Goal: Book appointment/travel/reservation

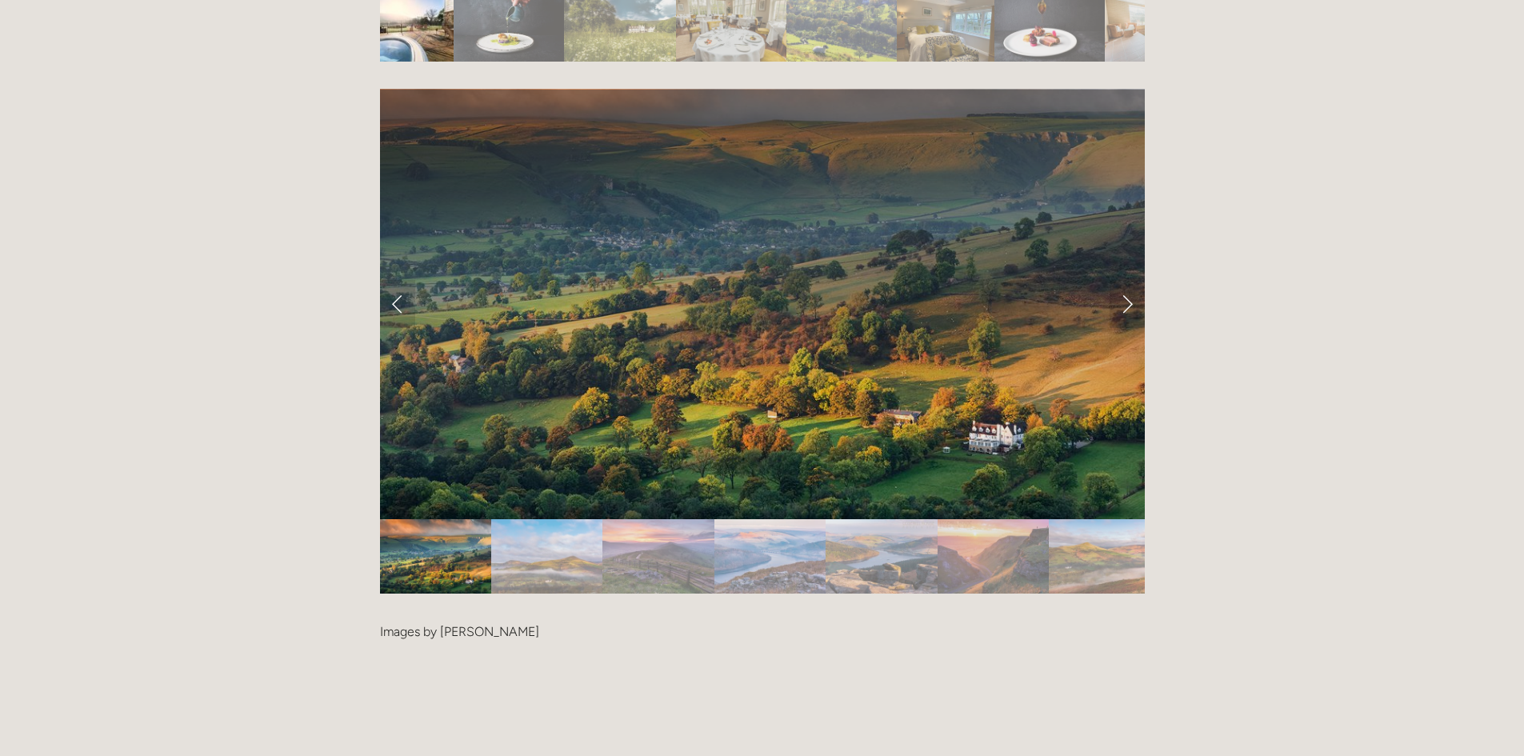
scroll to position [3120, 0]
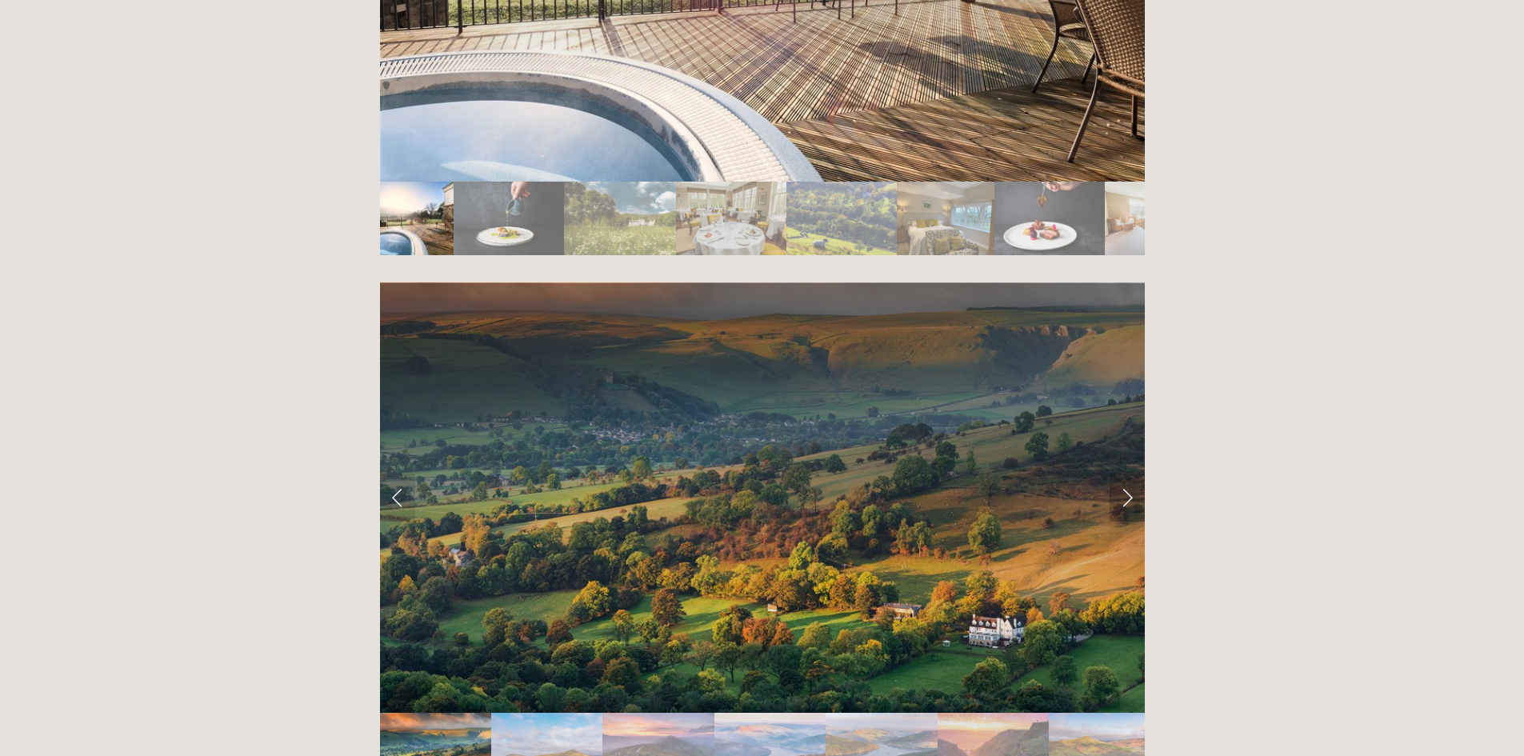
click at [1124, 474] on link "Next Slide" at bounding box center [1126, 498] width 35 height 48
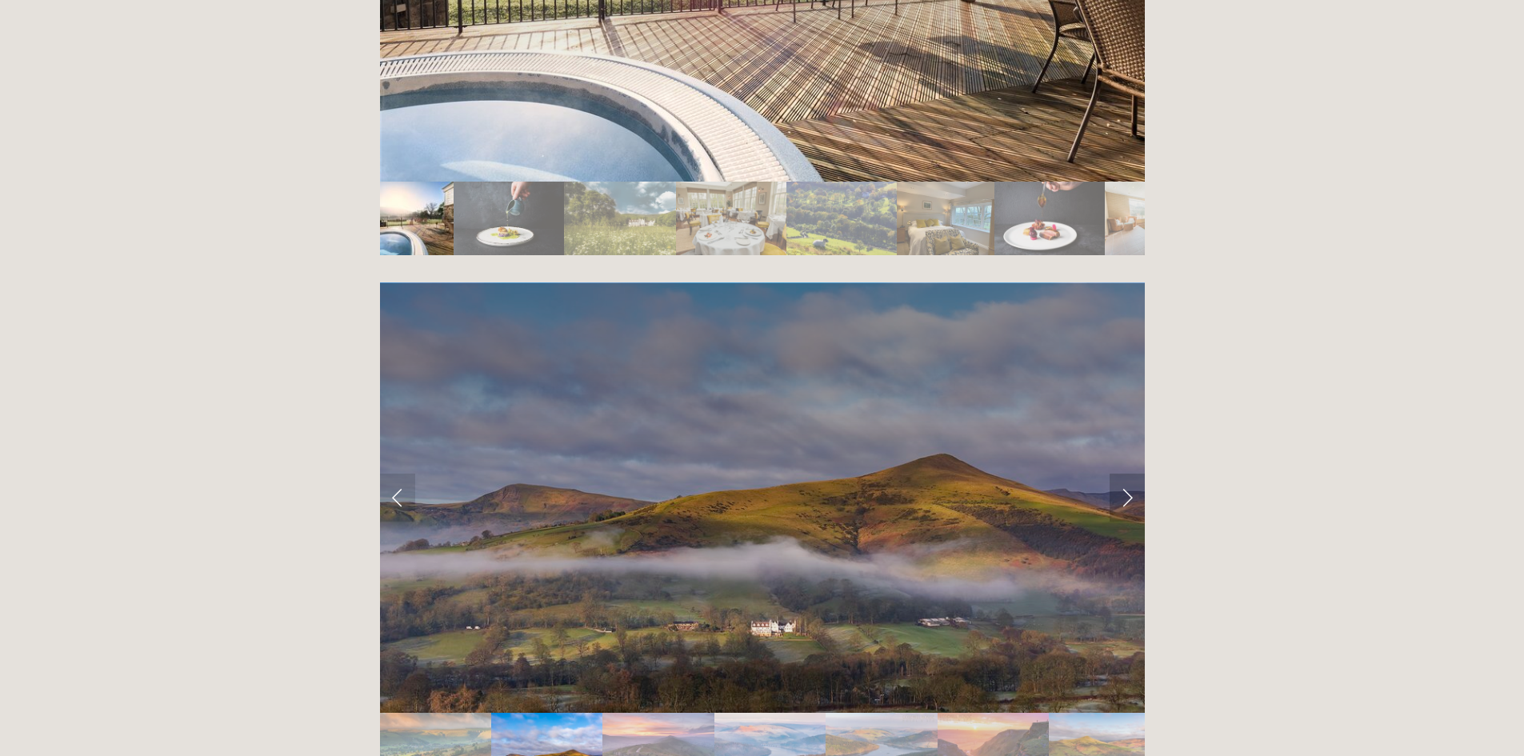
click at [1124, 474] on link "Next Slide" at bounding box center [1126, 498] width 35 height 48
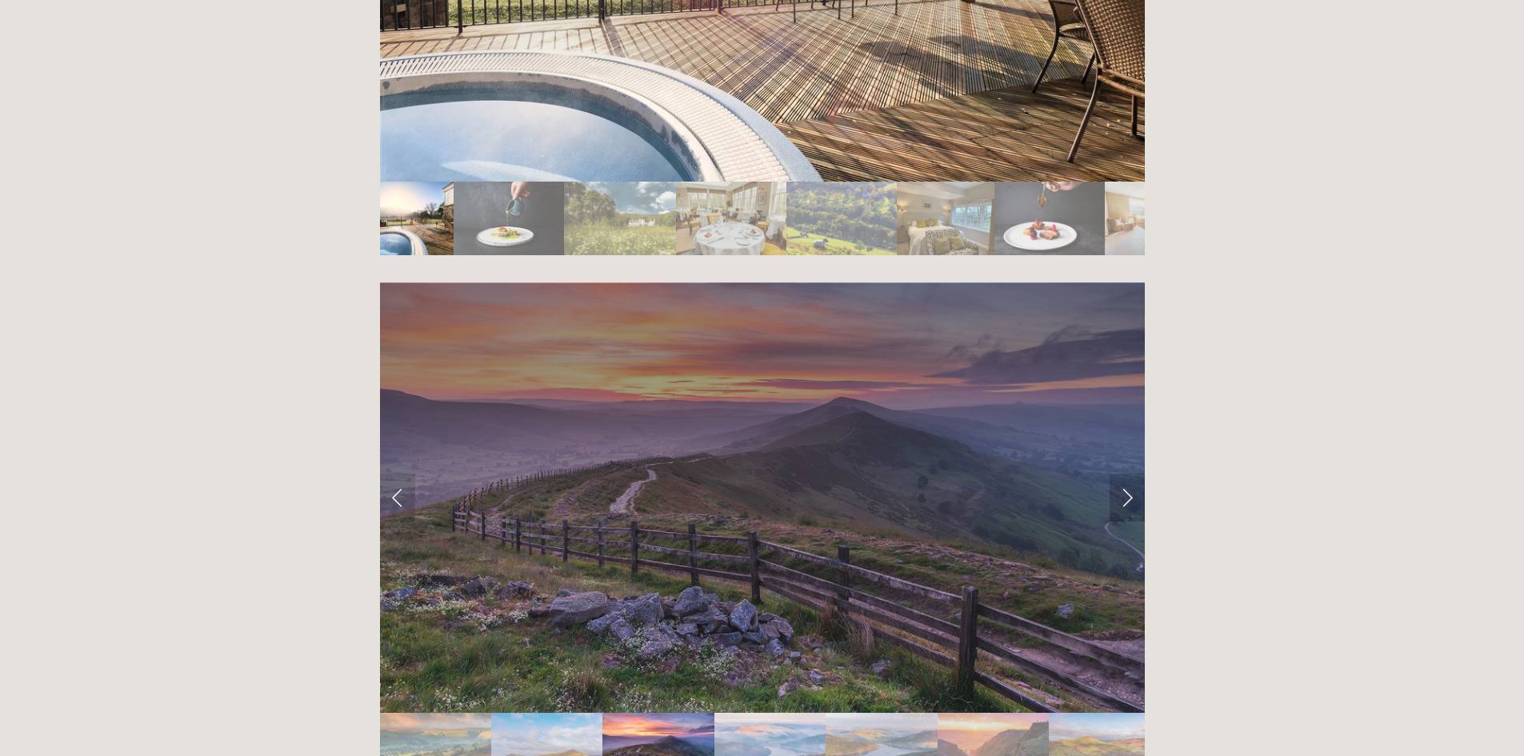
click at [1124, 474] on link "Next Slide" at bounding box center [1126, 498] width 35 height 48
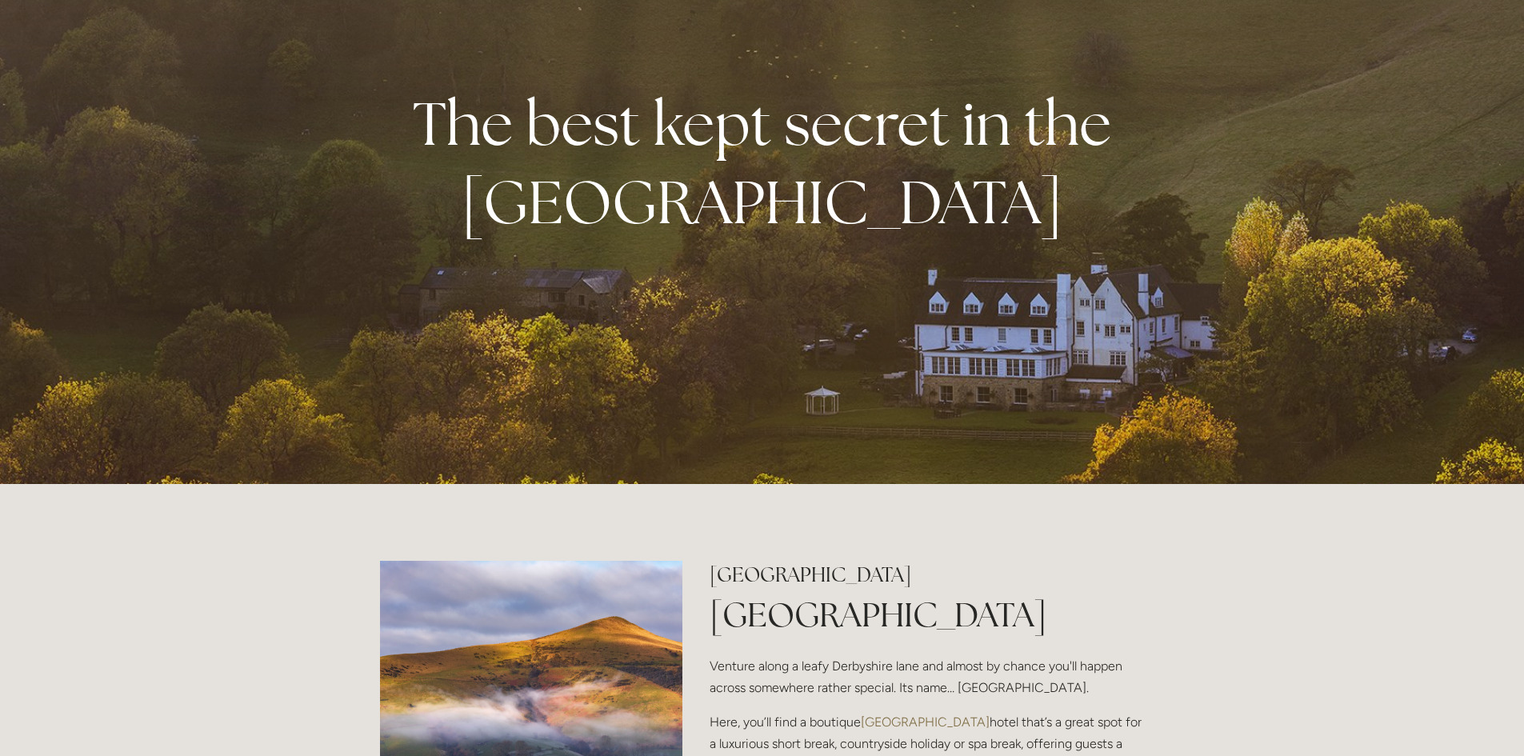
scroll to position [0, 0]
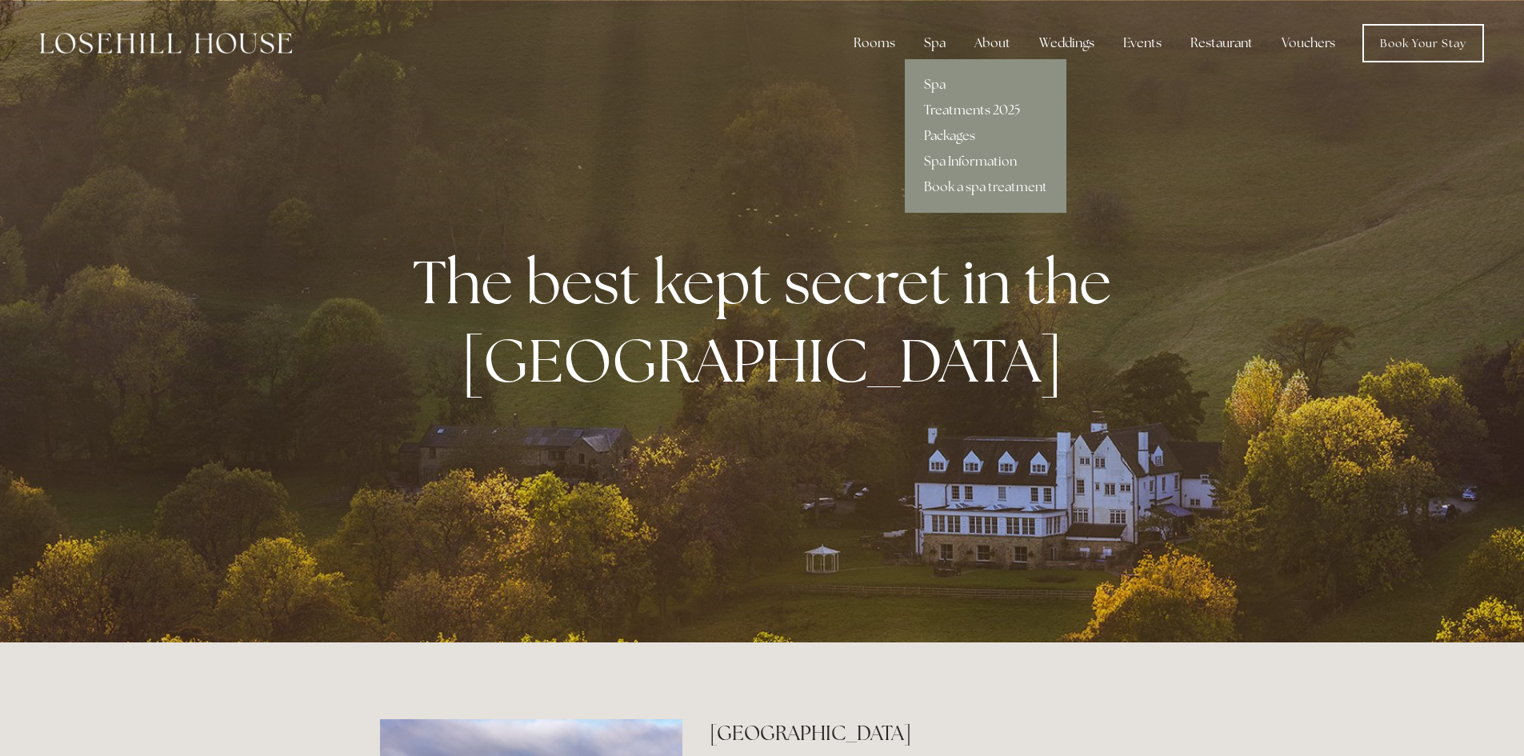
click at [949, 111] on link "Treatments 2025" at bounding box center [986, 111] width 162 height 26
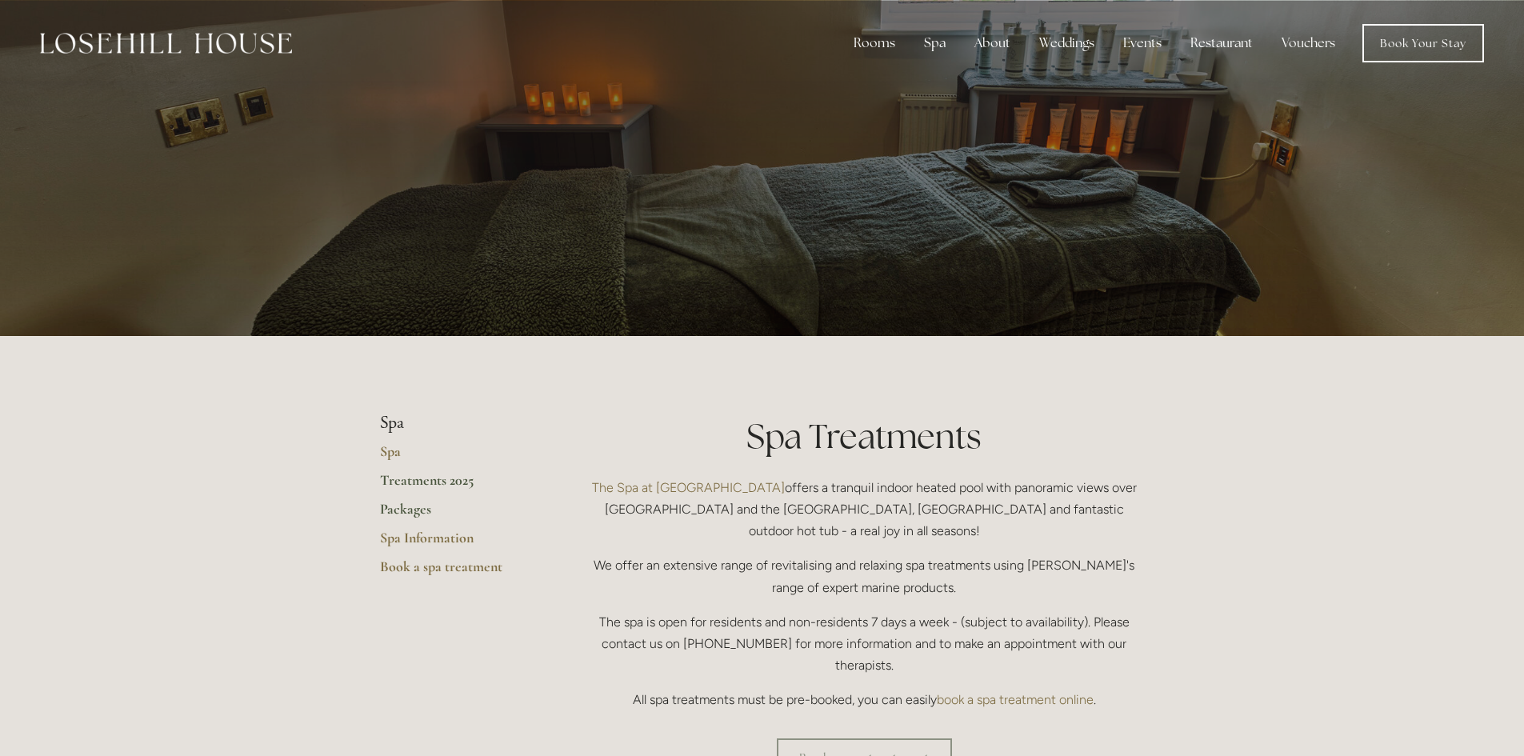
click at [398, 512] on link "Packages" at bounding box center [456, 514] width 153 height 29
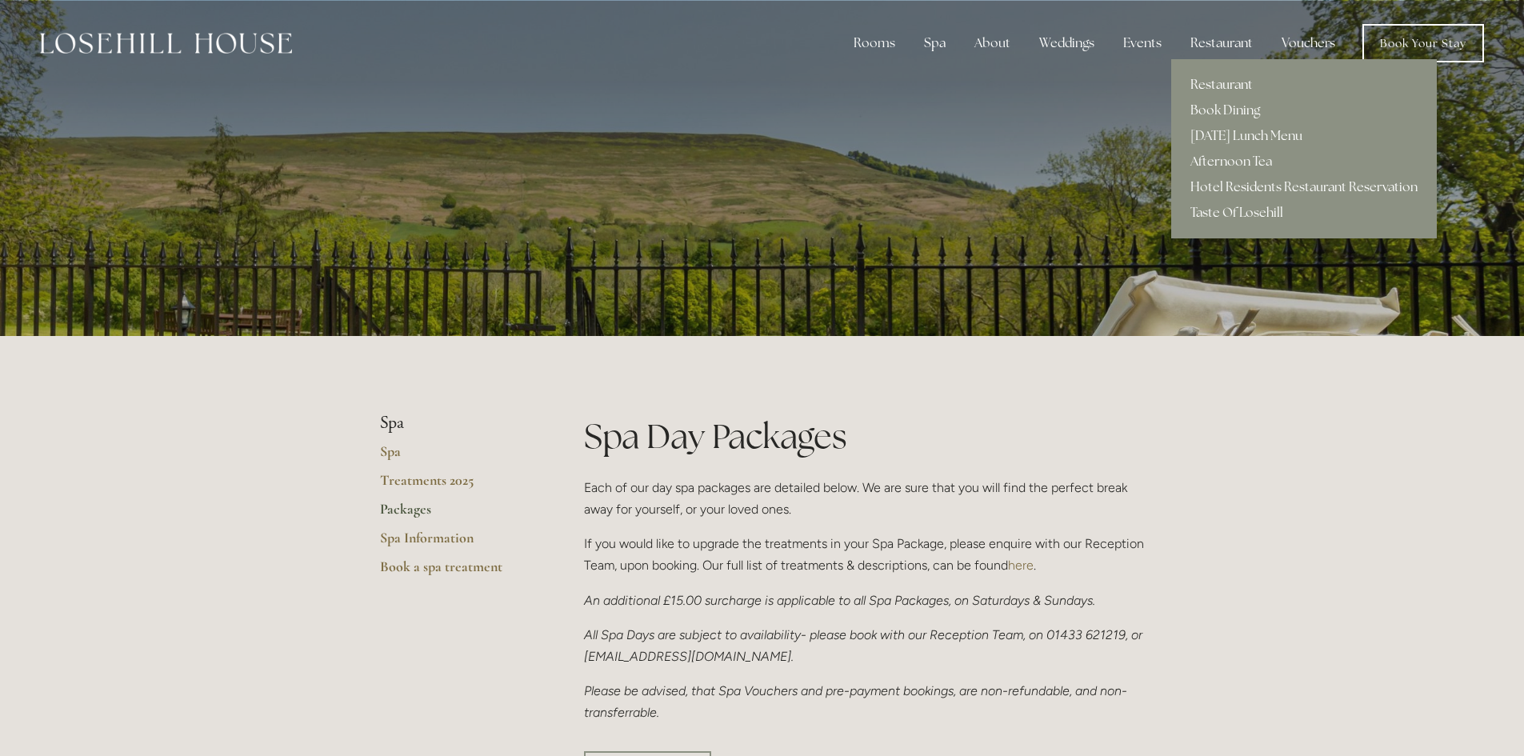
click at [1227, 79] on link "Restaurant" at bounding box center [1304, 85] width 266 height 26
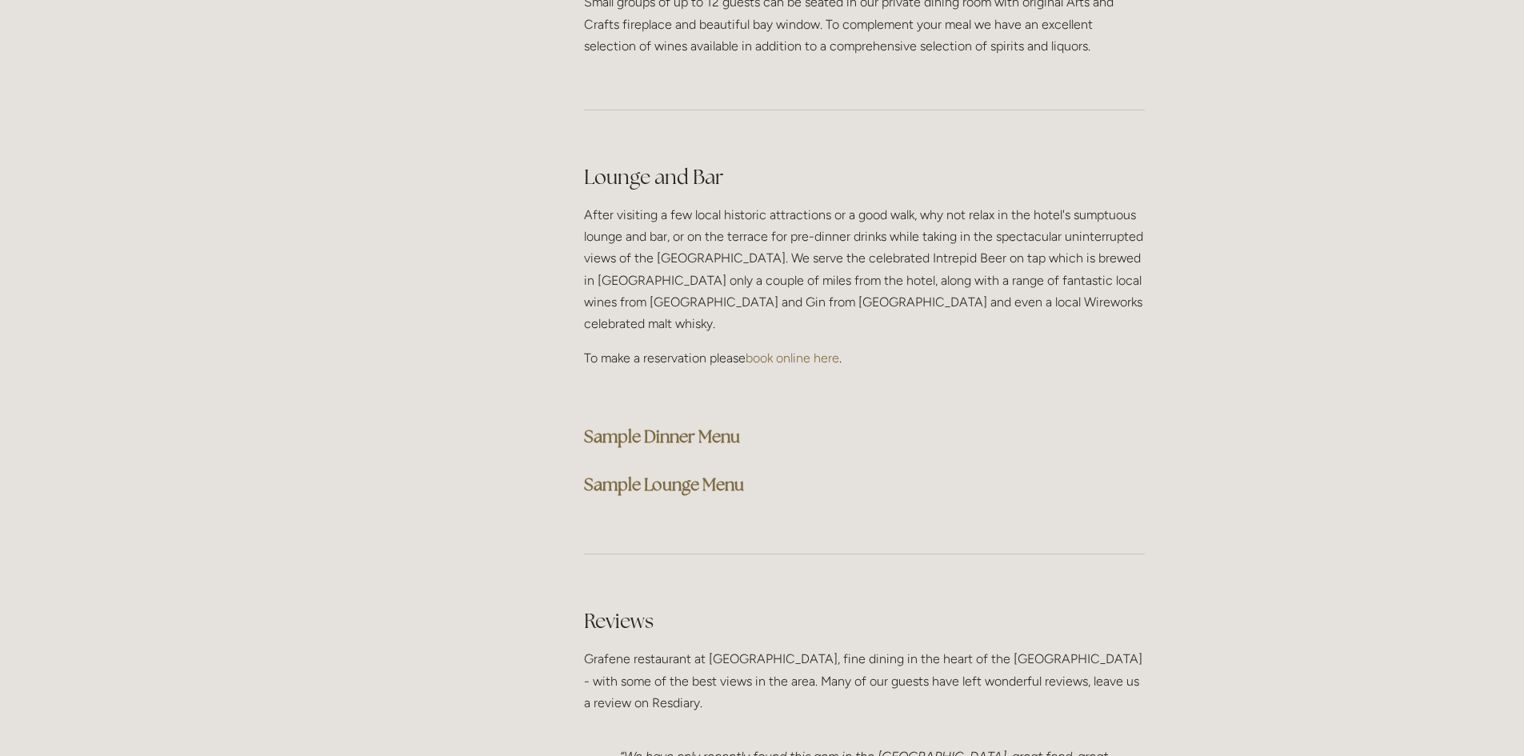
scroll to position [4000, 0]
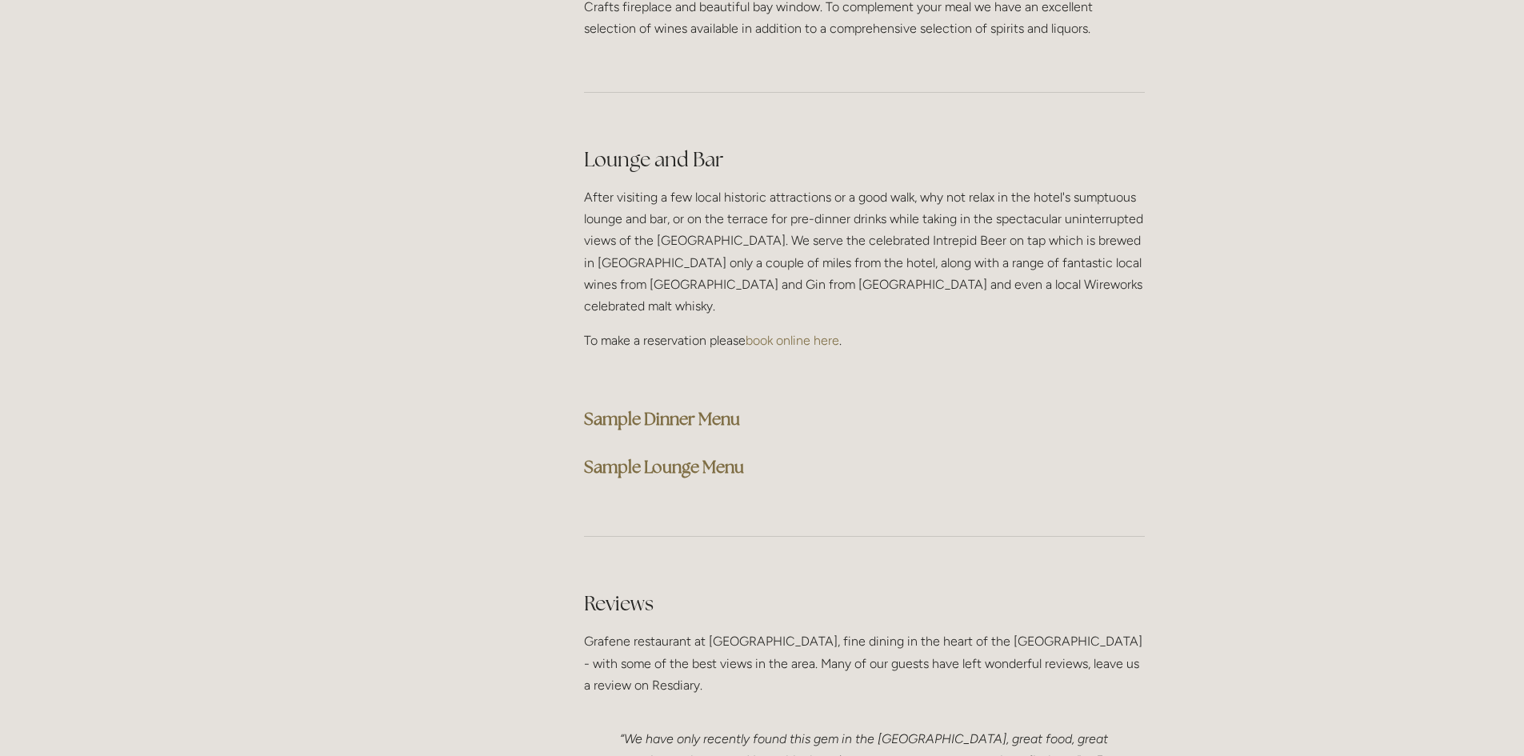
click at [641, 408] on strong "Sample Dinner Menu" at bounding box center [662, 419] width 156 height 22
click at [1156, 315] on div "Lounge and Bar After visiting a few local historic attractions or a good walk, …" at bounding box center [864, 314] width 588 height 365
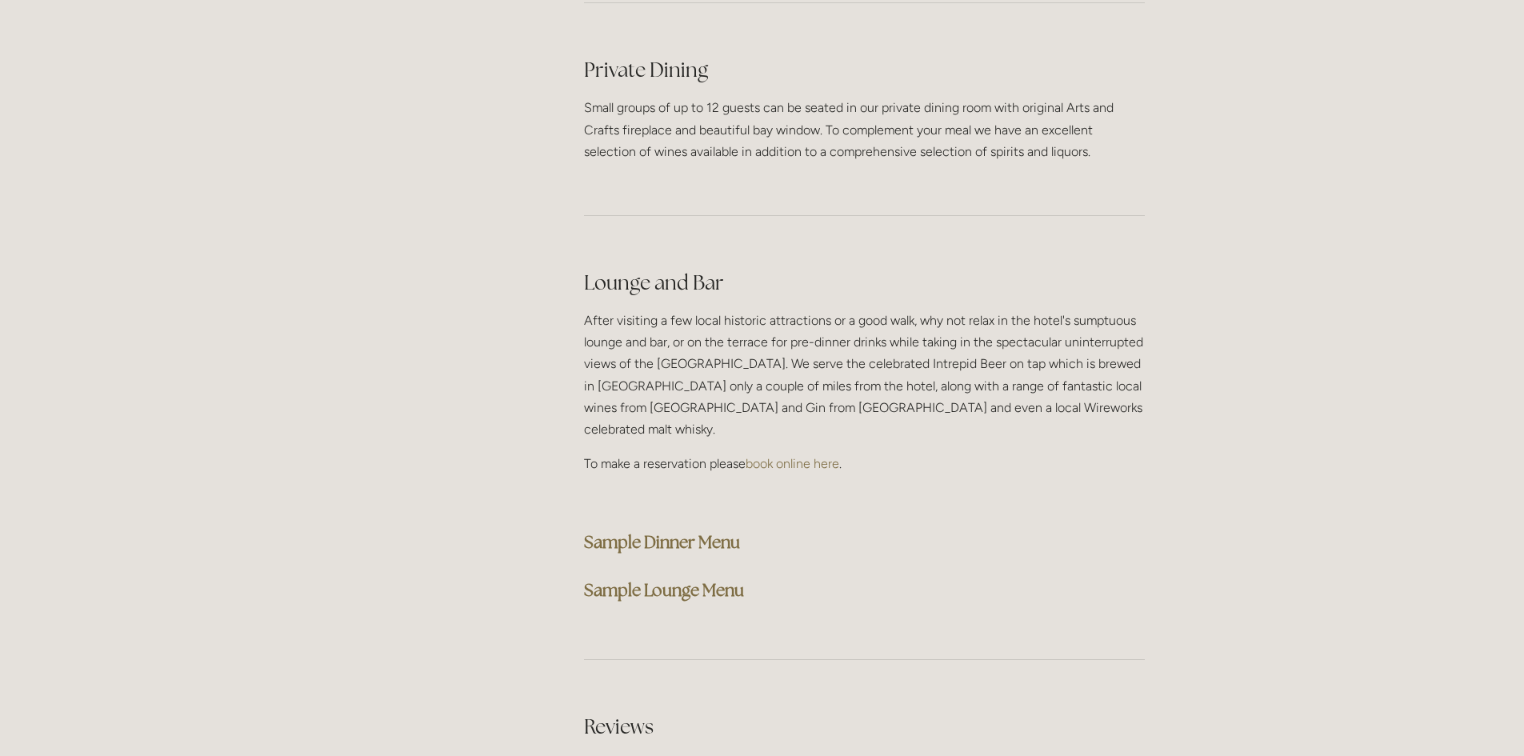
scroll to position [3760, 0]
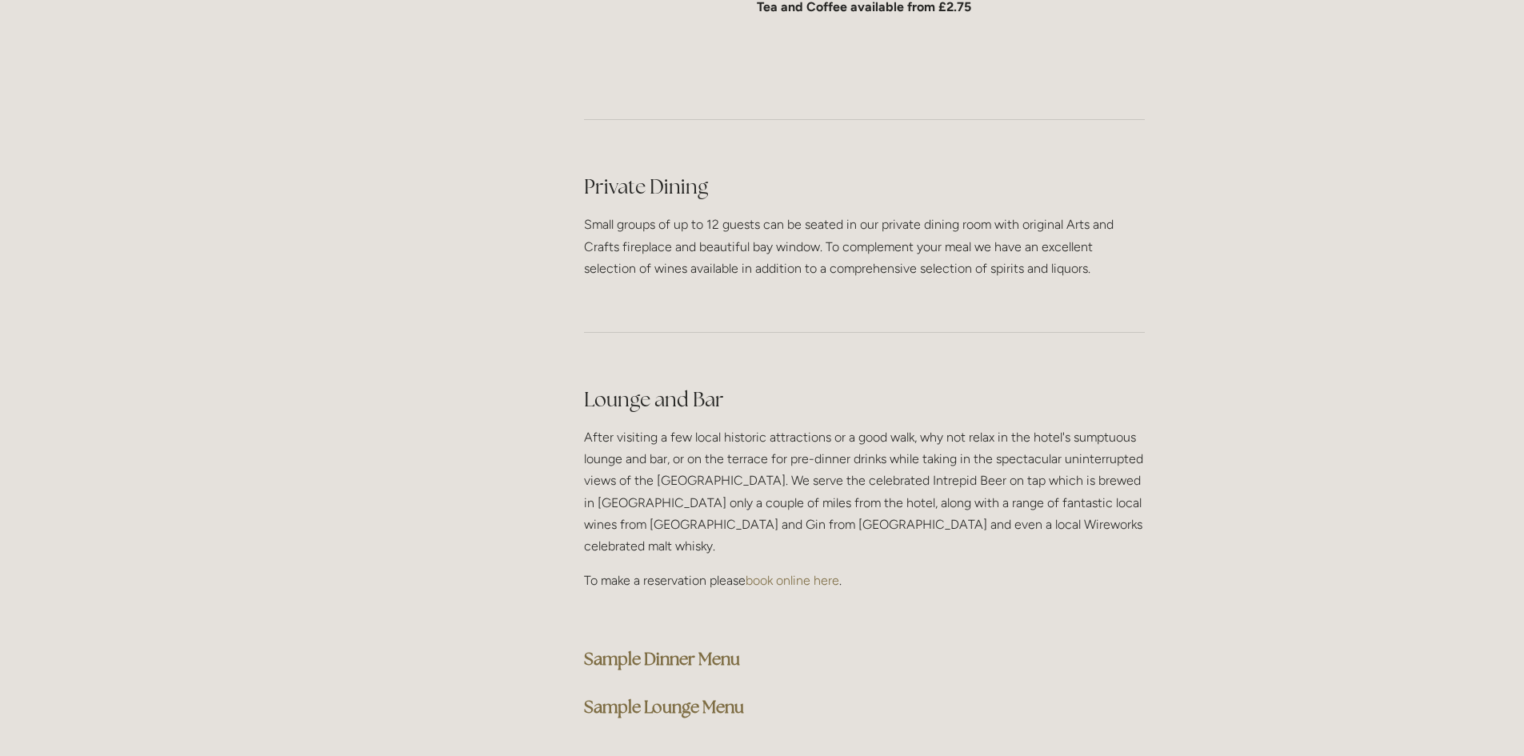
click at [647, 648] on strong "Sample Dinner Menu" at bounding box center [662, 659] width 156 height 22
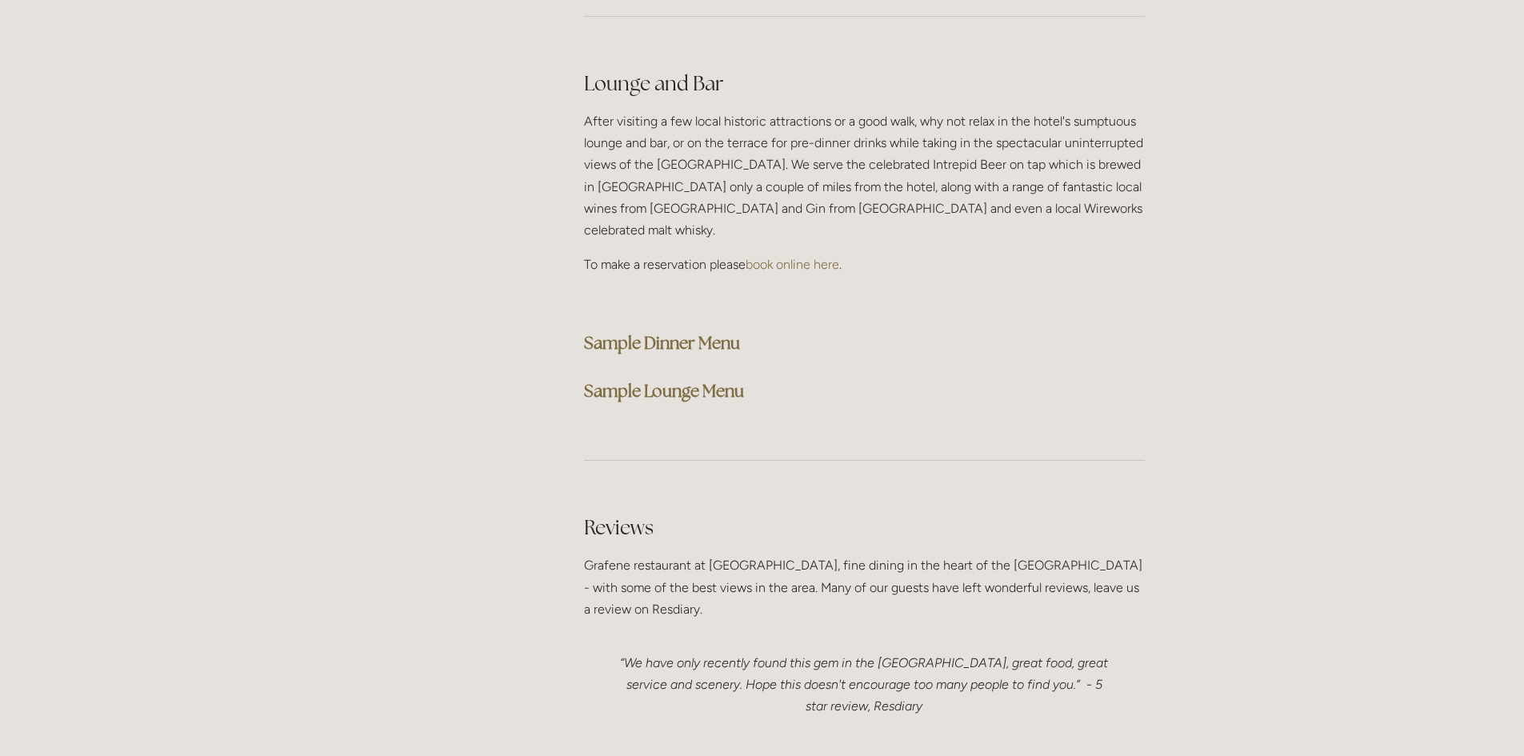
scroll to position [4080, 0]
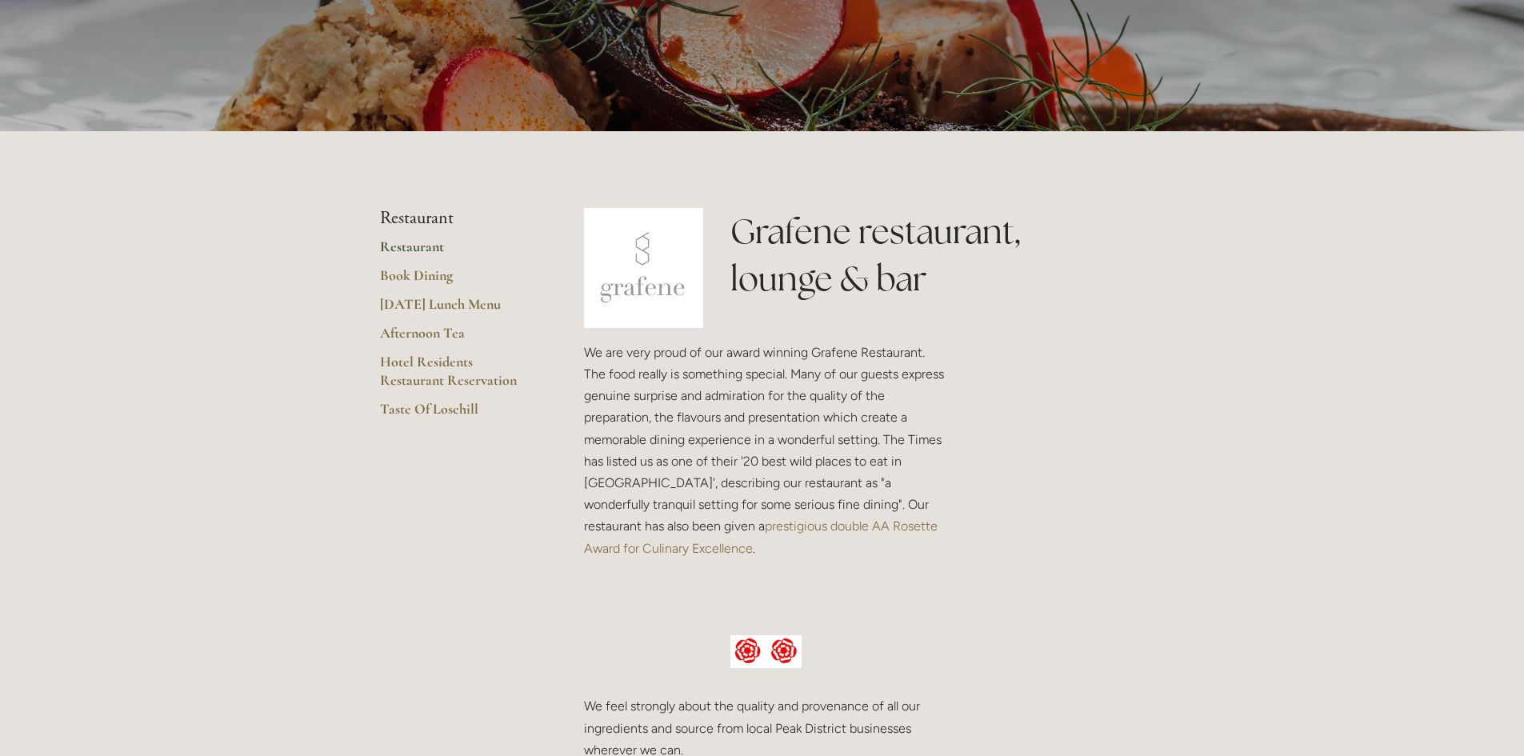
scroll to position [160, 0]
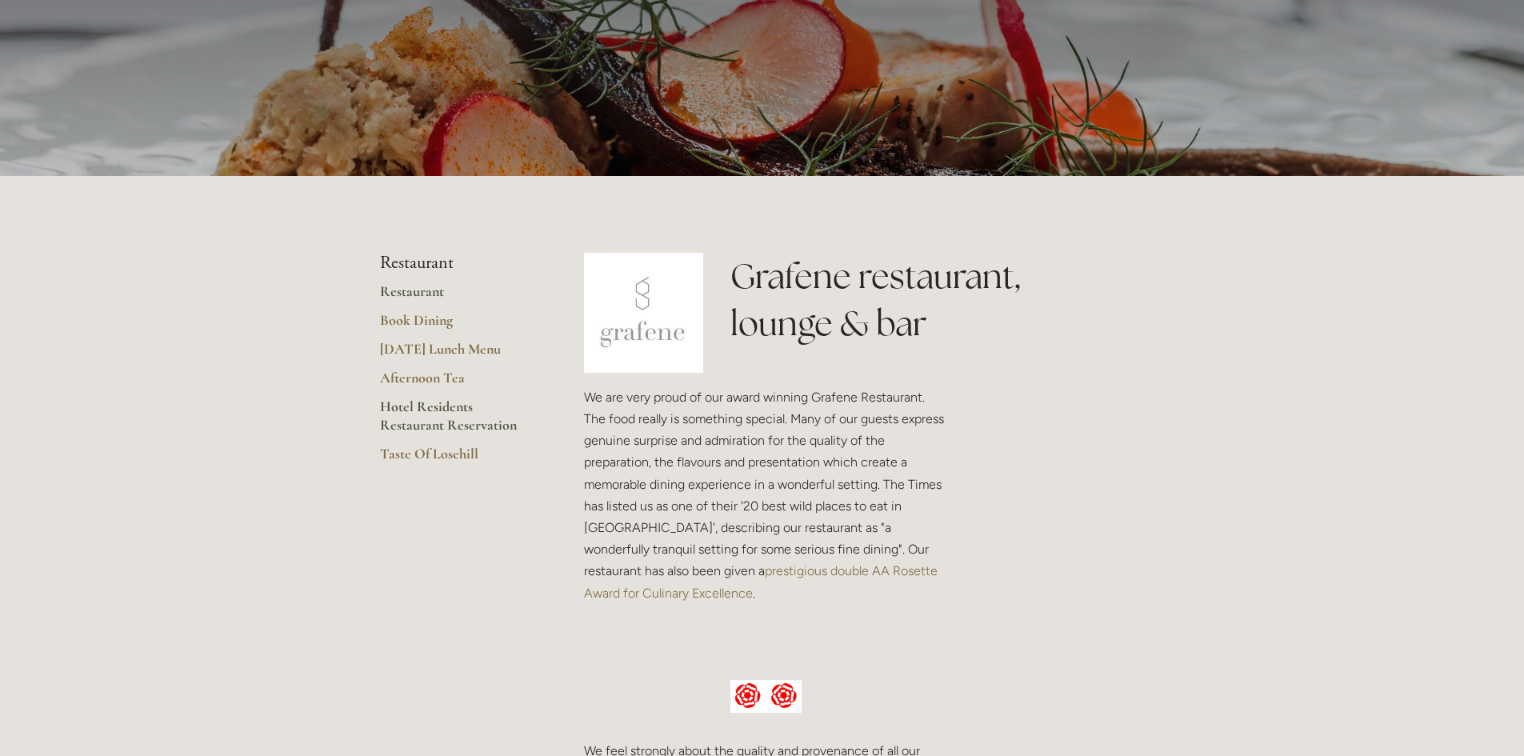
click at [407, 403] on link "Hotel Residents Restaurant Reservation" at bounding box center [456, 421] width 153 height 47
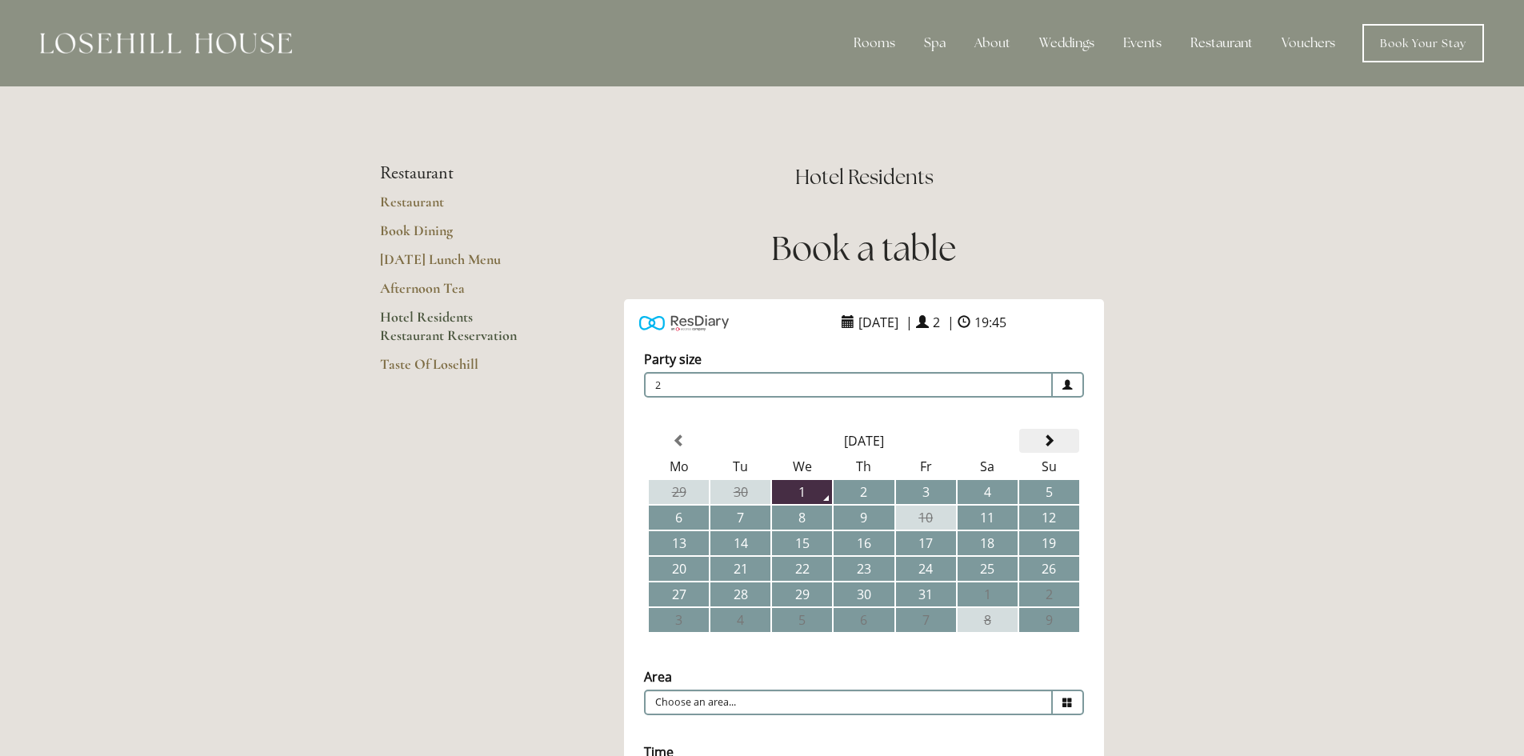
click at [1045, 443] on span at bounding box center [1048, 440] width 13 height 13
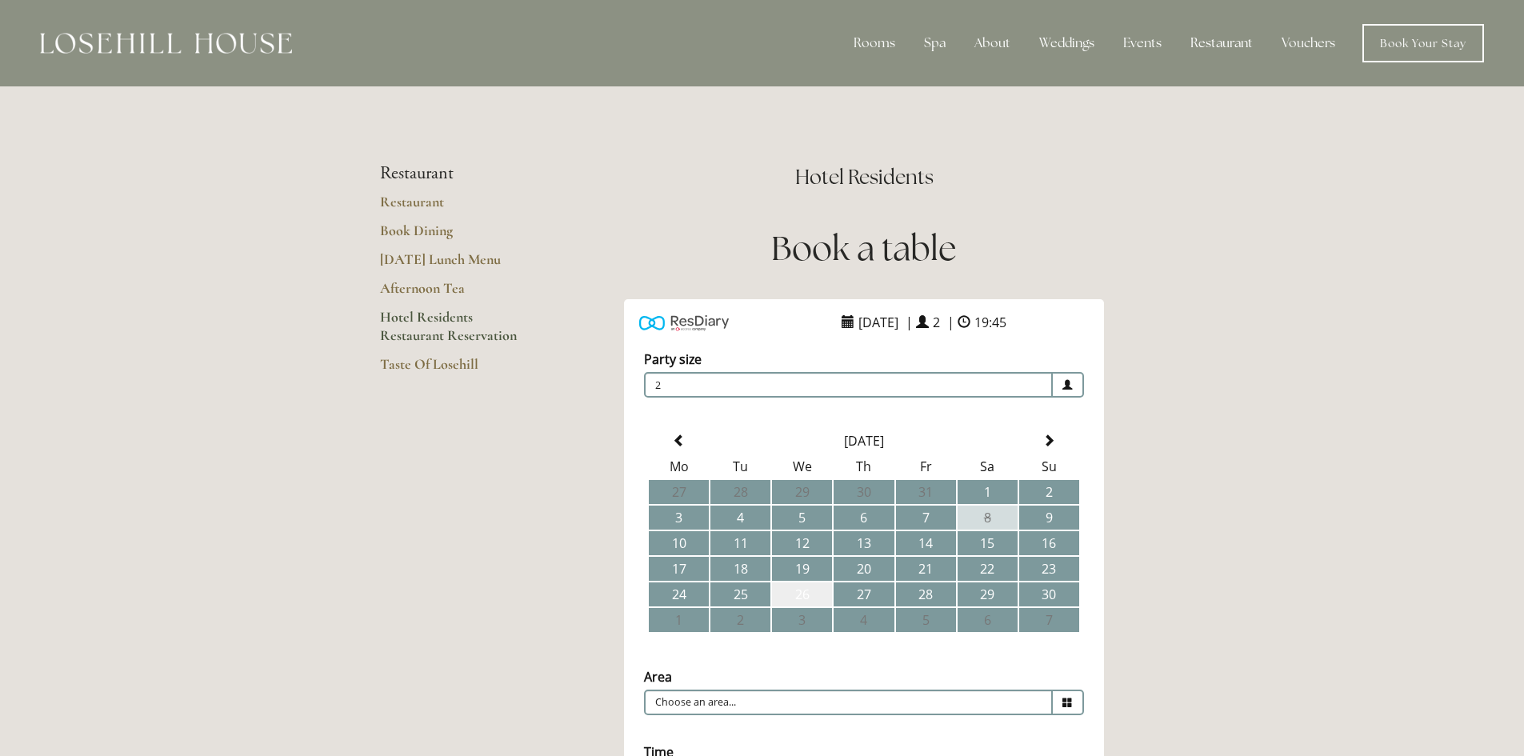
click at [802, 594] on td "26" at bounding box center [802, 594] width 60 height 24
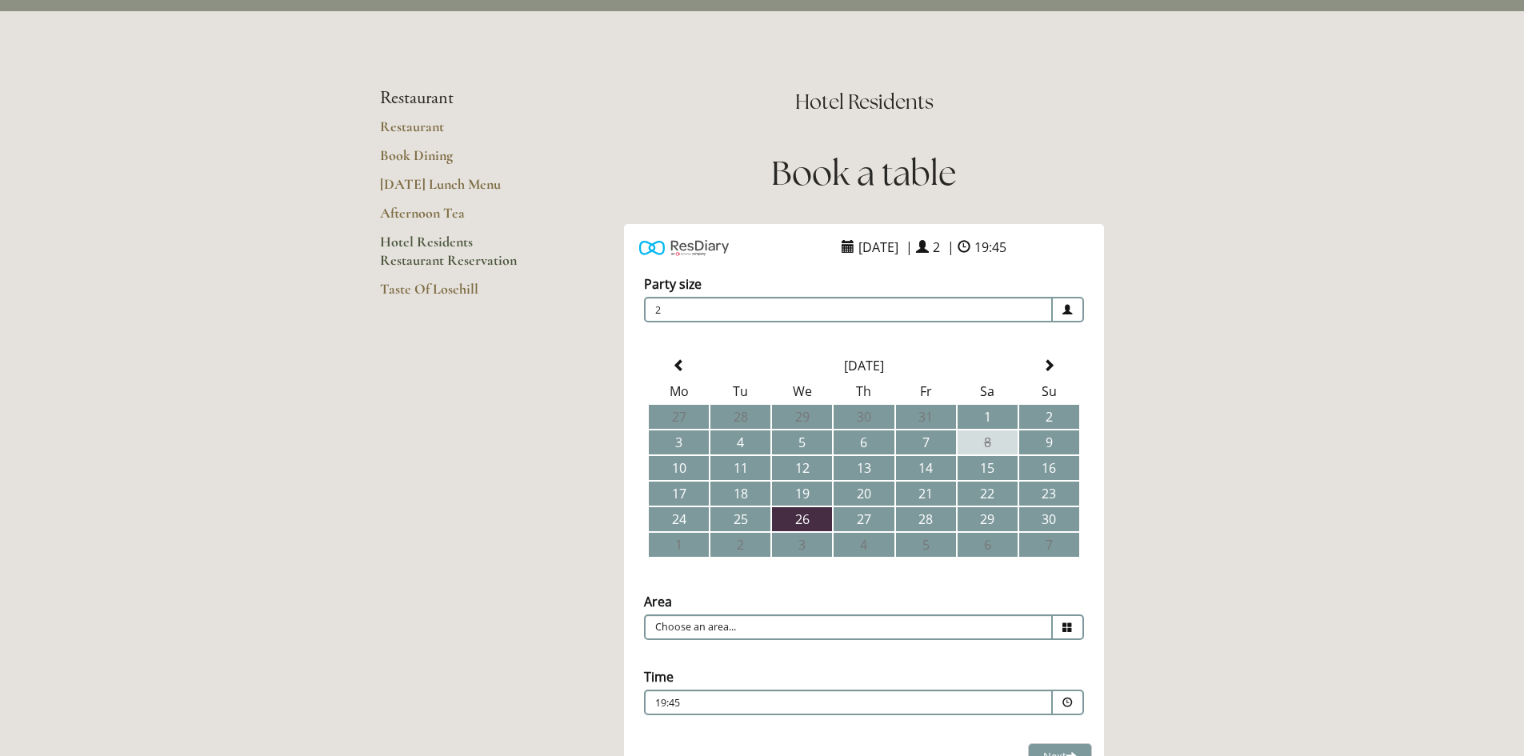
scroll to position [160, 0]
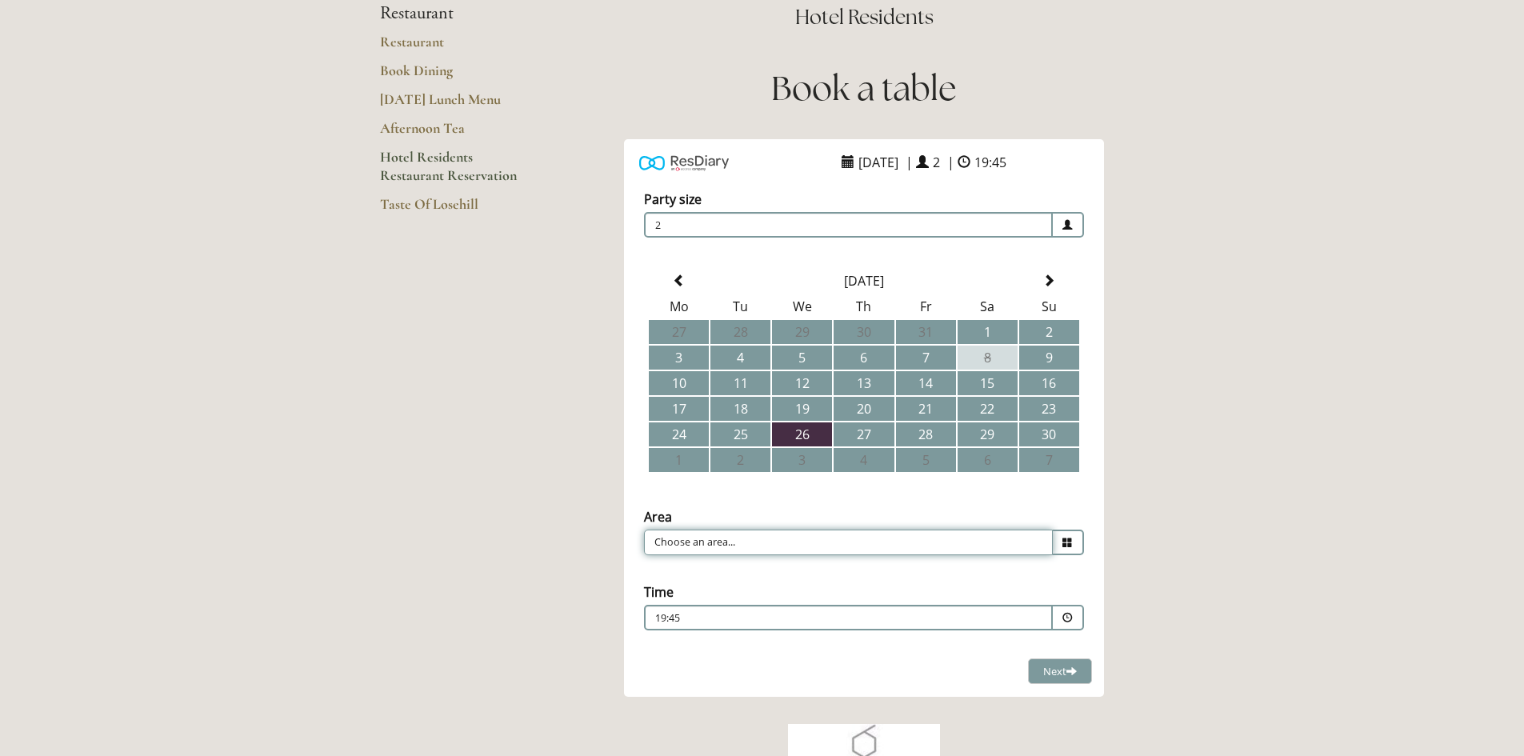
click at [866, 542] on input "Choose an area..." at bounding box center [848, 543] width 409 height 26
click at [819, 566] on li "Restaurant" at bounding box center [858, 567] width 426 height 22
type input "Restaurant"
click at [704, 615] on p "19:45" at bounding box center [800, 618] width 290 height 14
click at [1163, 442] on main "Restaurant Restaurant Book Dining Sunday Lunch Menu Afternoon Tea Hotel Residen…" at bounding box center [762, 479] width 816 height 1106
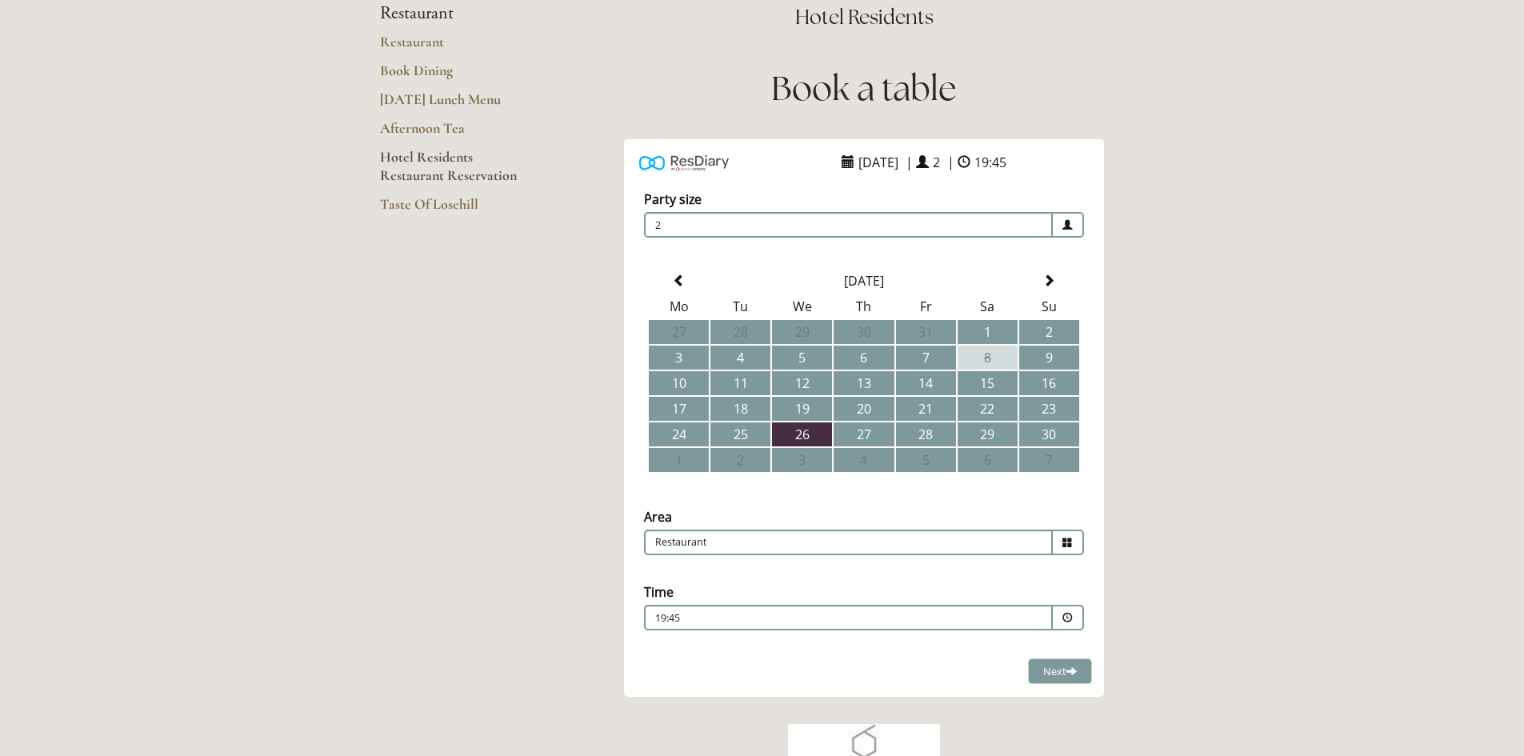
scroll to position [0, 0]
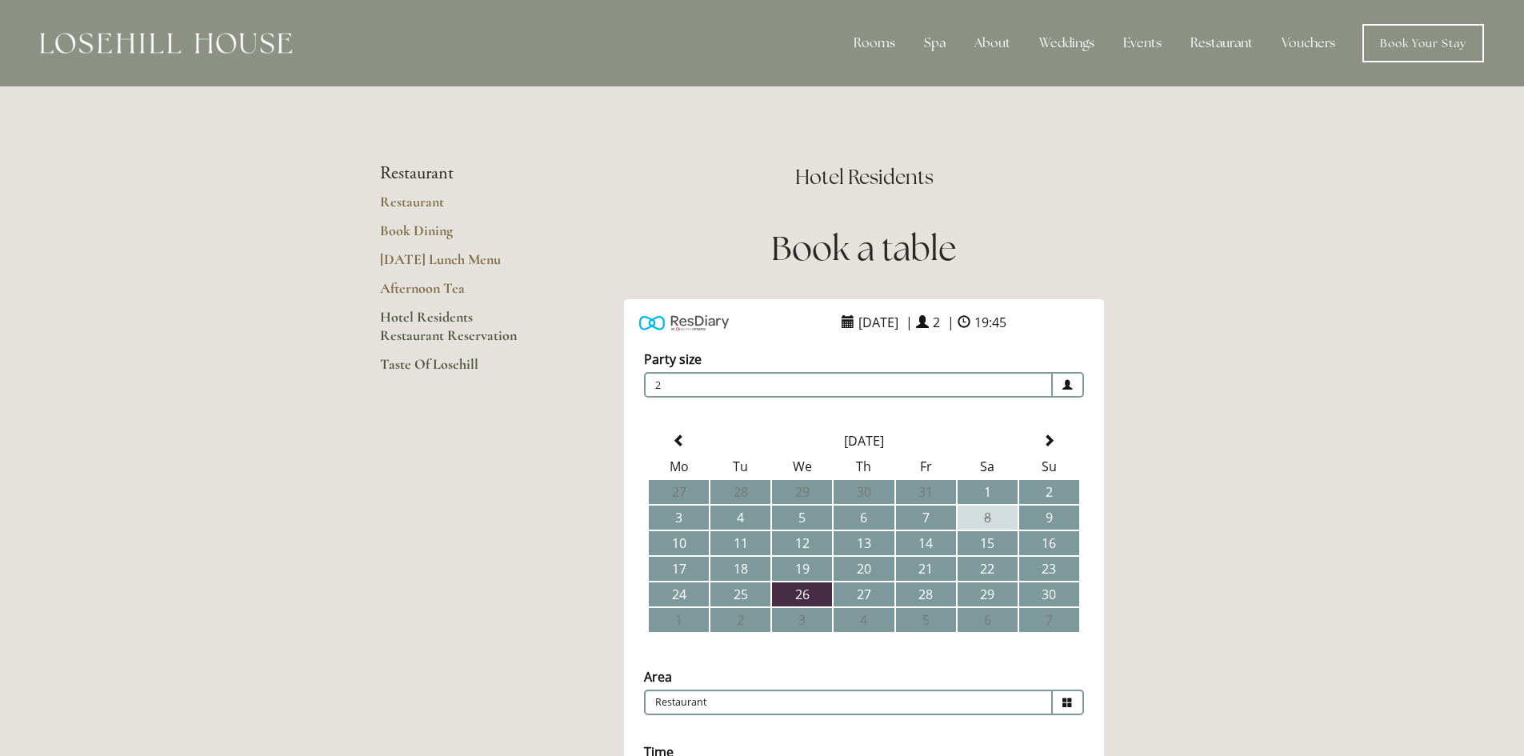
click at [403, 363] on link "Taste Of Losehill" at bounding box center [456, 369] width 153 height 29
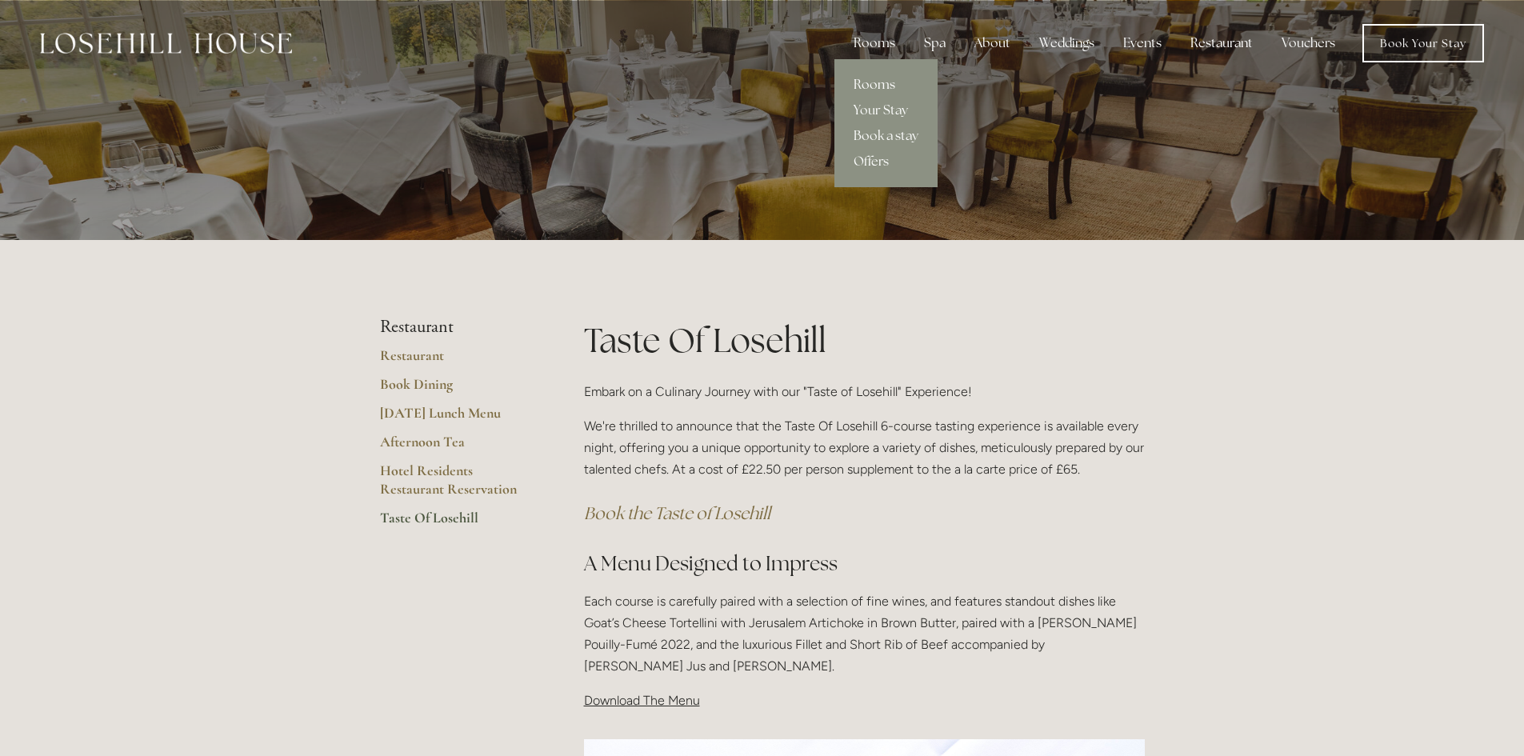
click at [876, 82] on link "Rooms" at bounding box center [885, 85] width 103 height 26
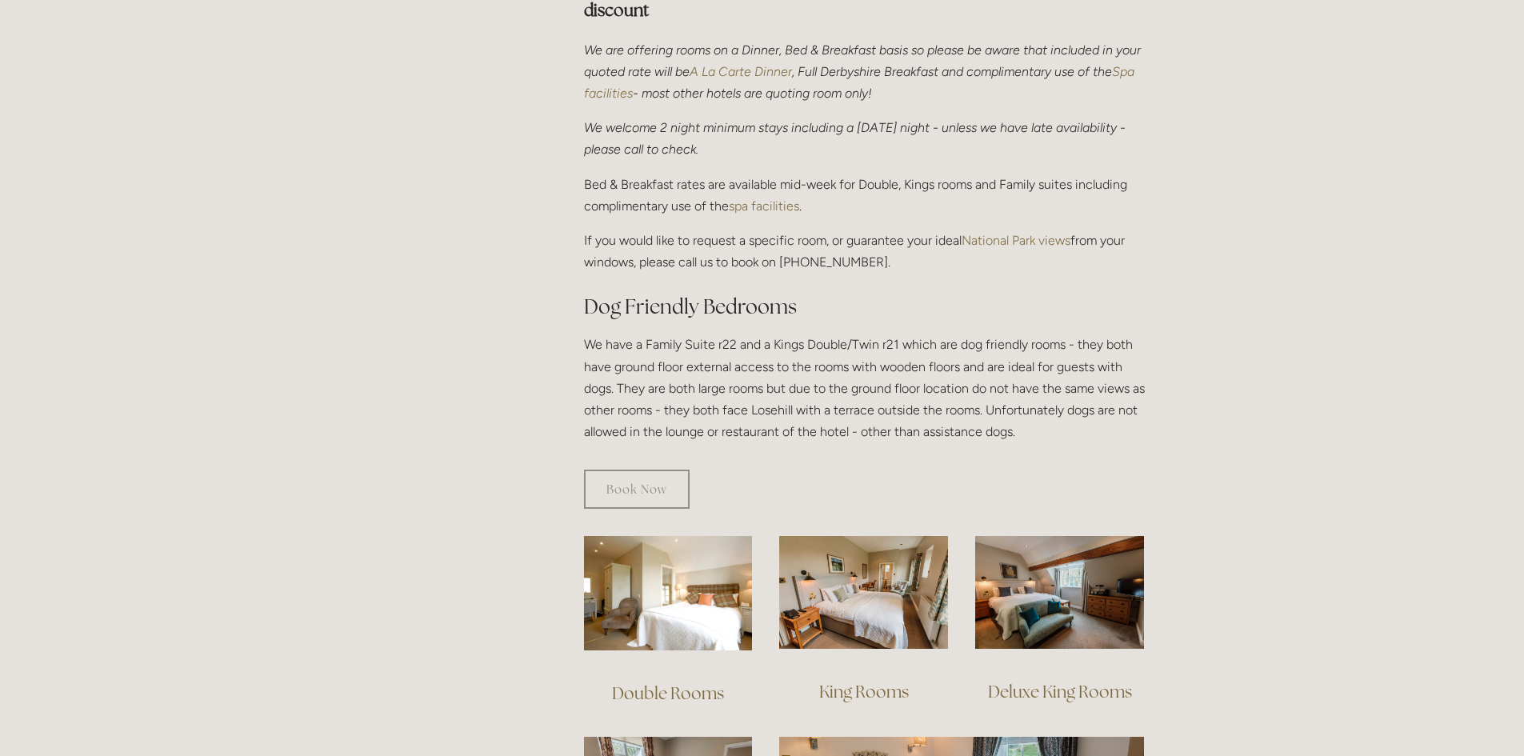
scroll to position [880, 0]
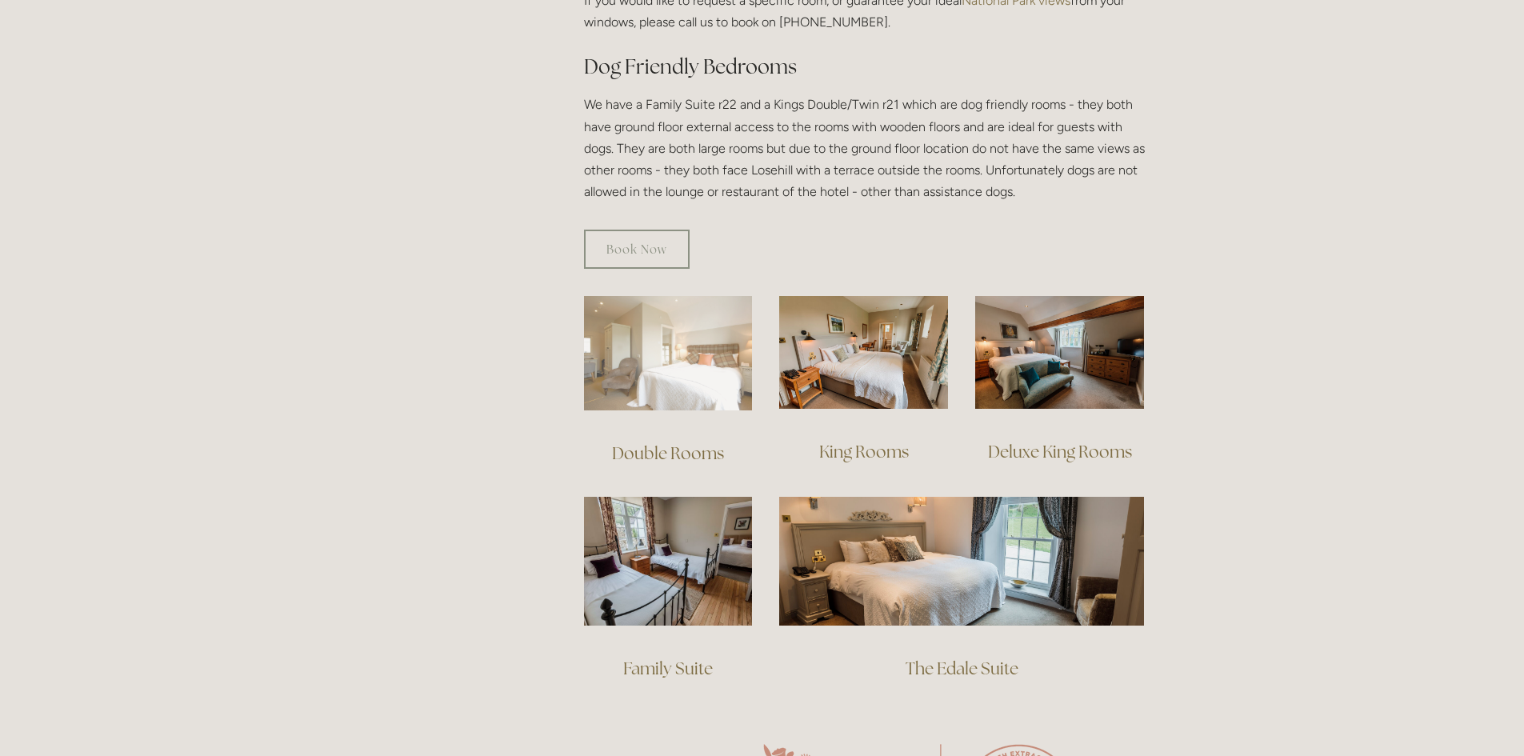
click at [683, 331] on img at bounding box center [668, 353] width 169 height 114
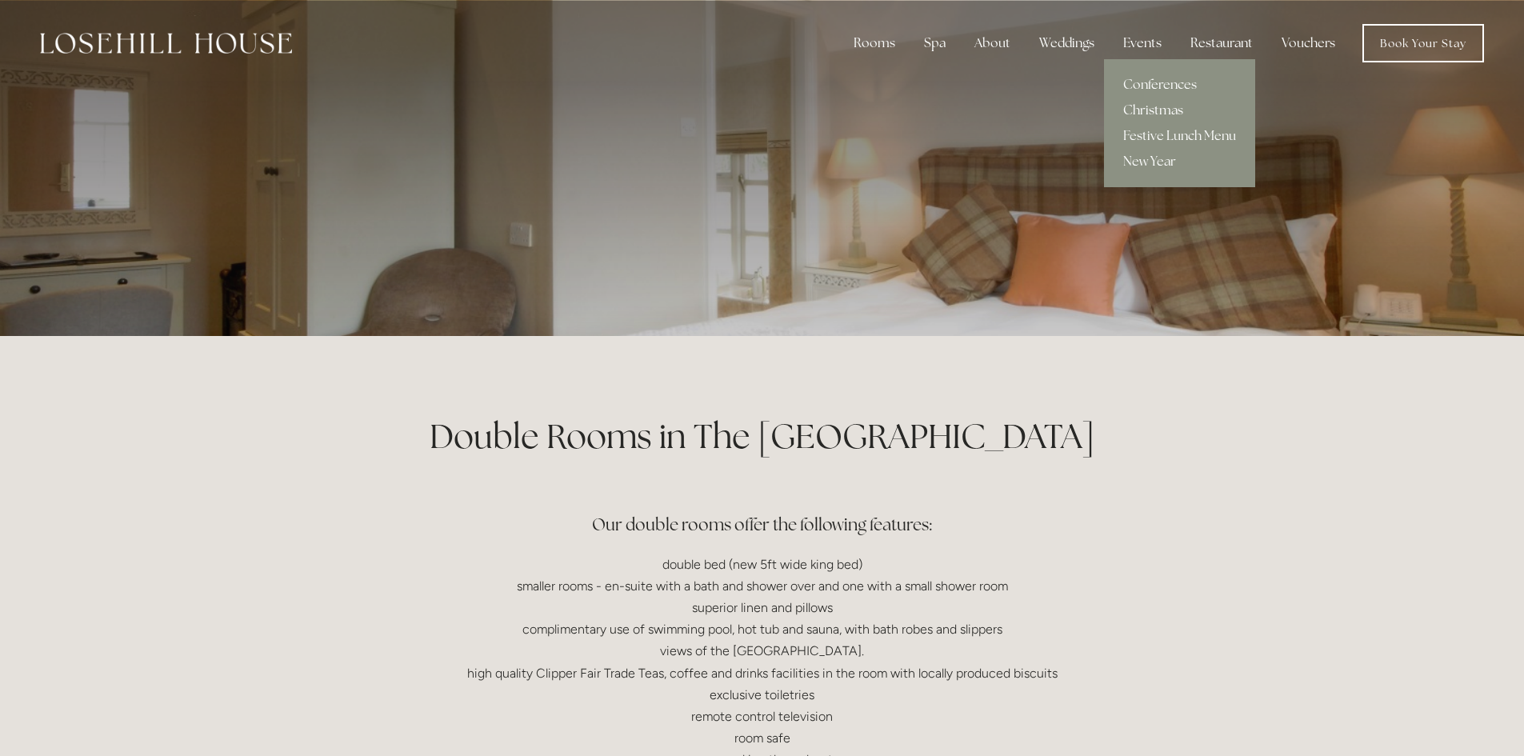
click at [1139, 106] on link "Christmas" at bounding box center [1179, 111] width 151 height 26
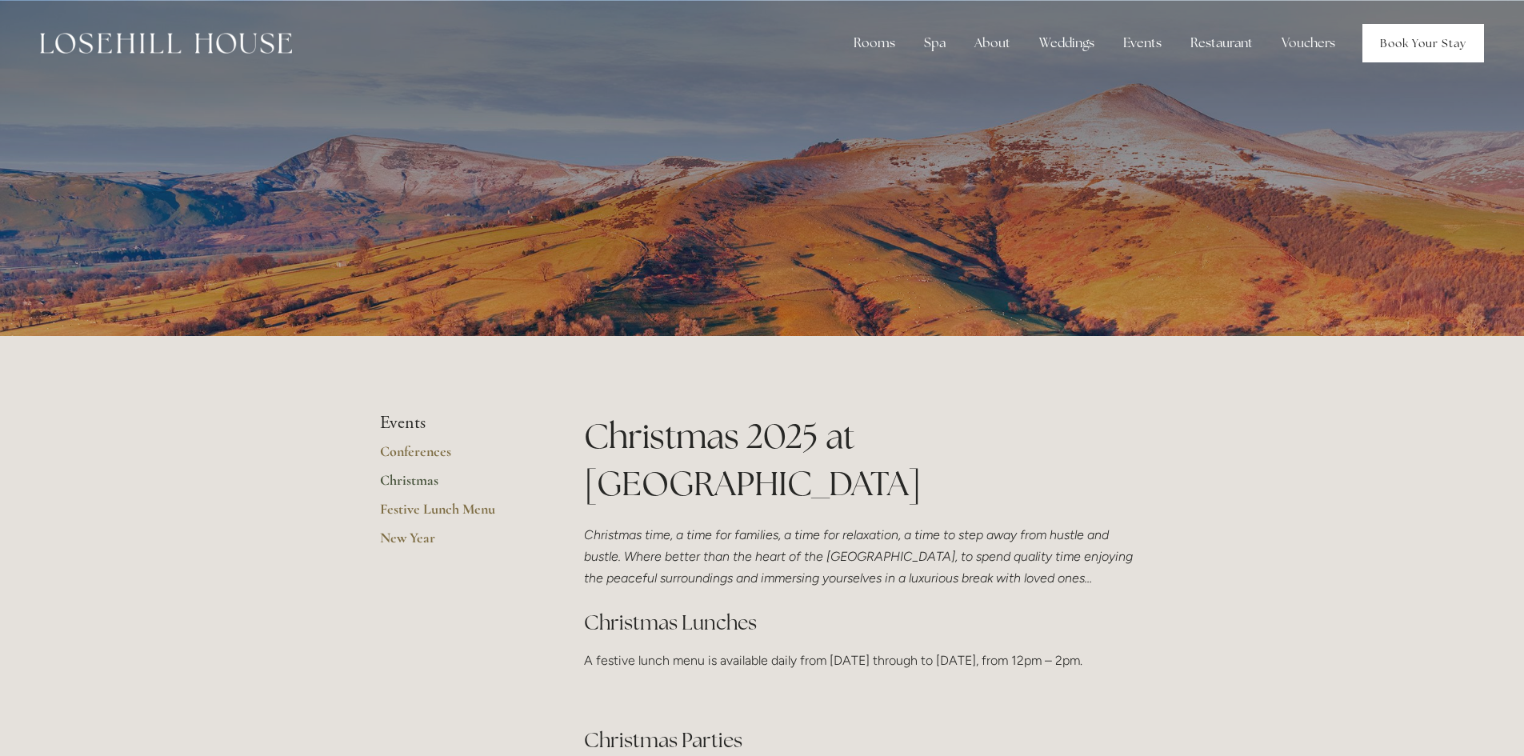
click at [1398, 50] on link "Book Your Stay" at bounding box center [1423, 43] width 122 height 38
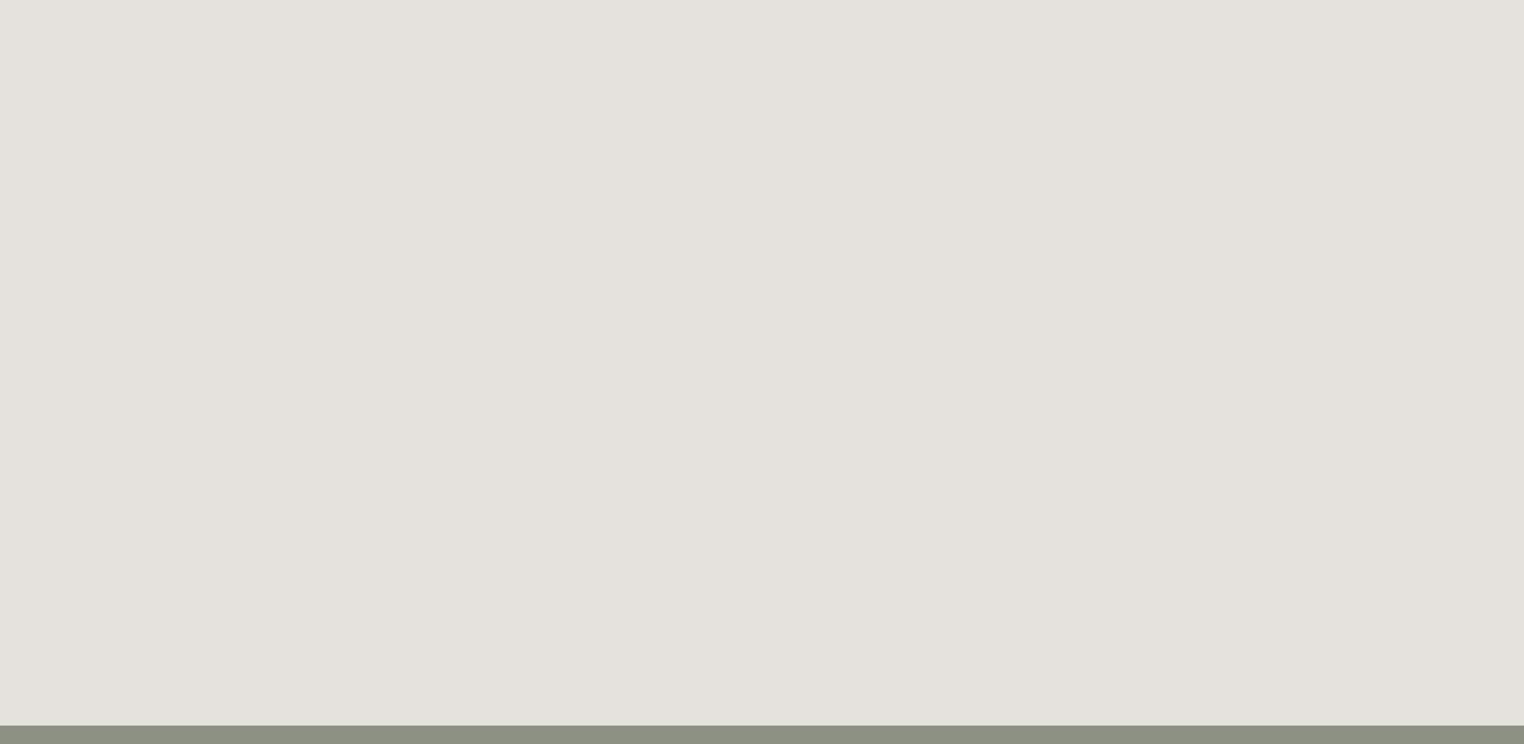
scroll to position [3687, 0]
